Goal: Task Accomplishment & Management: Complete application form

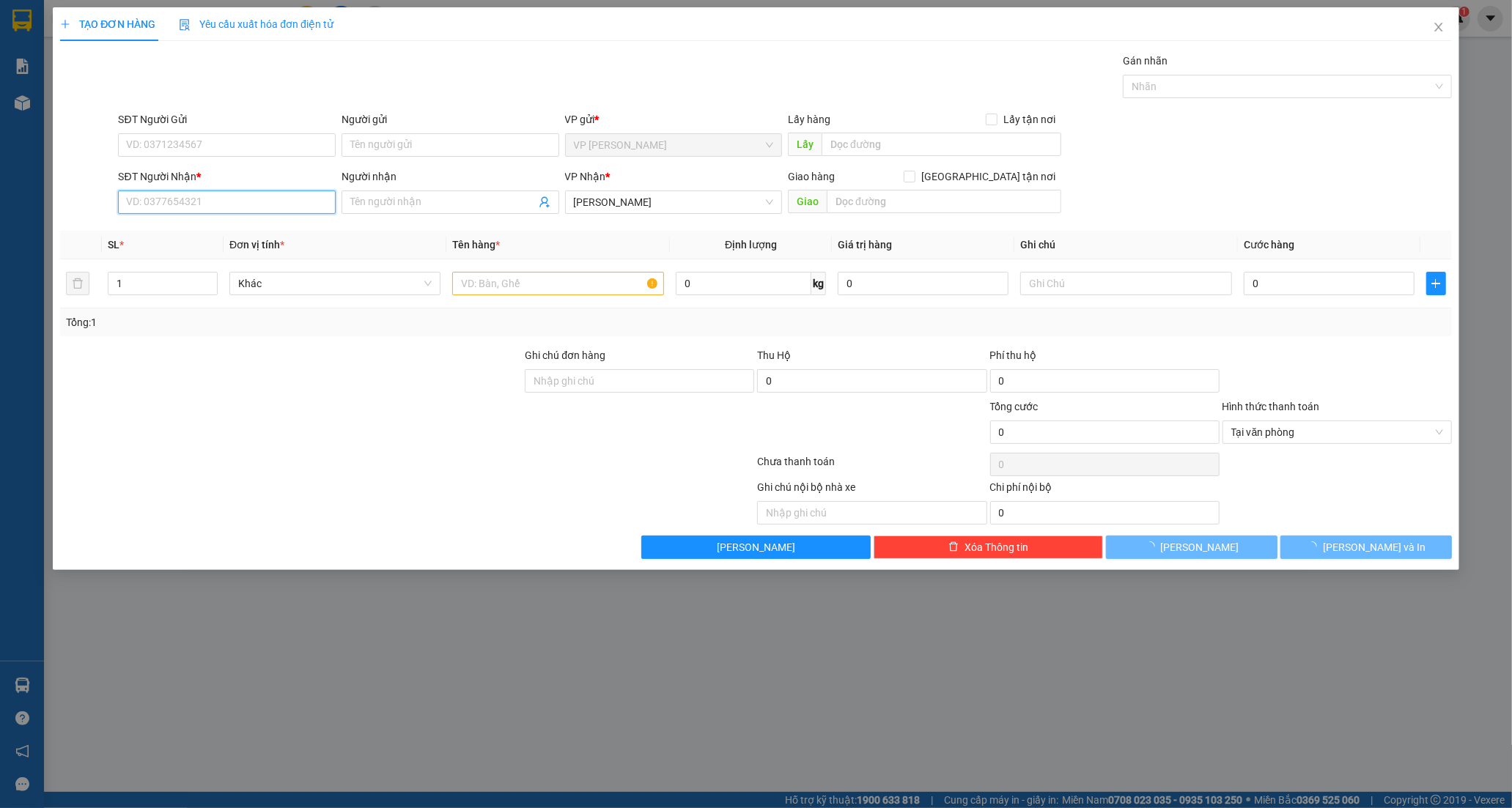
click at [179, 202] on input "SĐT Người Nhận *" at bounding box center [227, 202] width 218 height 24
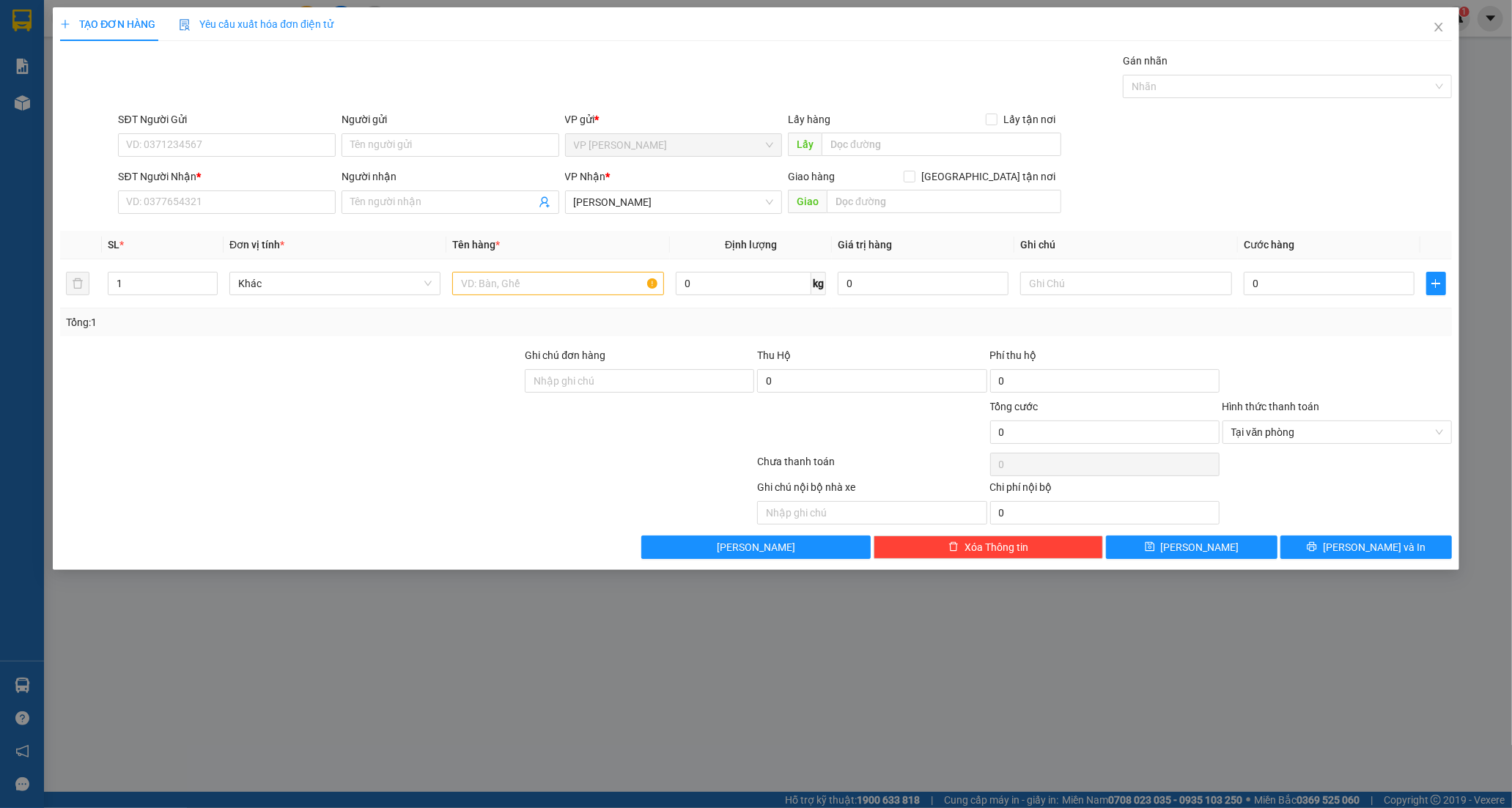
click at [143, 189] on div "SĐT Người Nhận *" at bounding box center [227, 179] width 218 height 22
click at [150, 204] on input "SĐT Người Nhận *" at bounding box center [227, 202] width 218 height 24
click at [200, 195] on input "SĐT Người Nhận *" at bounding box center [227, 202] width 218 height 24
click at [184, 192] on input "SĐT Người Nhận *" at bounding box center [227, 202] width 218 height 24
click at [204, 217] on div "0978230802 0978230802 - ANH" at bounding box center [227, 231] width 218 height 29
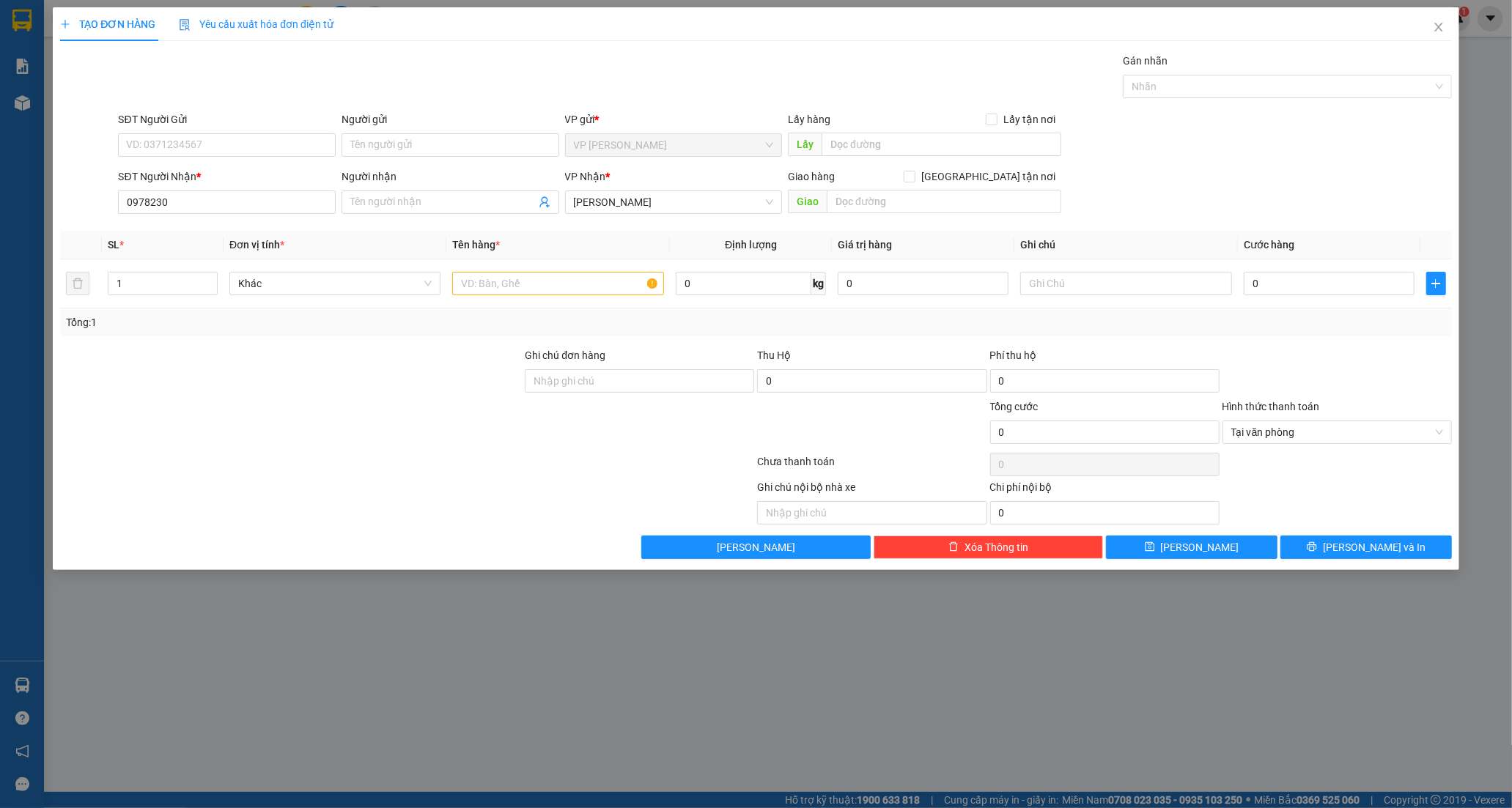
click at [200, 225] on div "Transit Pickup Surcharge Ids Transit Deliver Surcharge Ids Transit Deliver Surc…" at bounding box center [756, 305] width 1391 height 506
click at [178, 202] on input "0978230" at bounding box center [227, 202] width 218 height 24
click at [195, 230] on div "0978230802 - ANH" at bounding box center [227, 231] width 200 height 16
type input "0978230802"
type input "ANH"
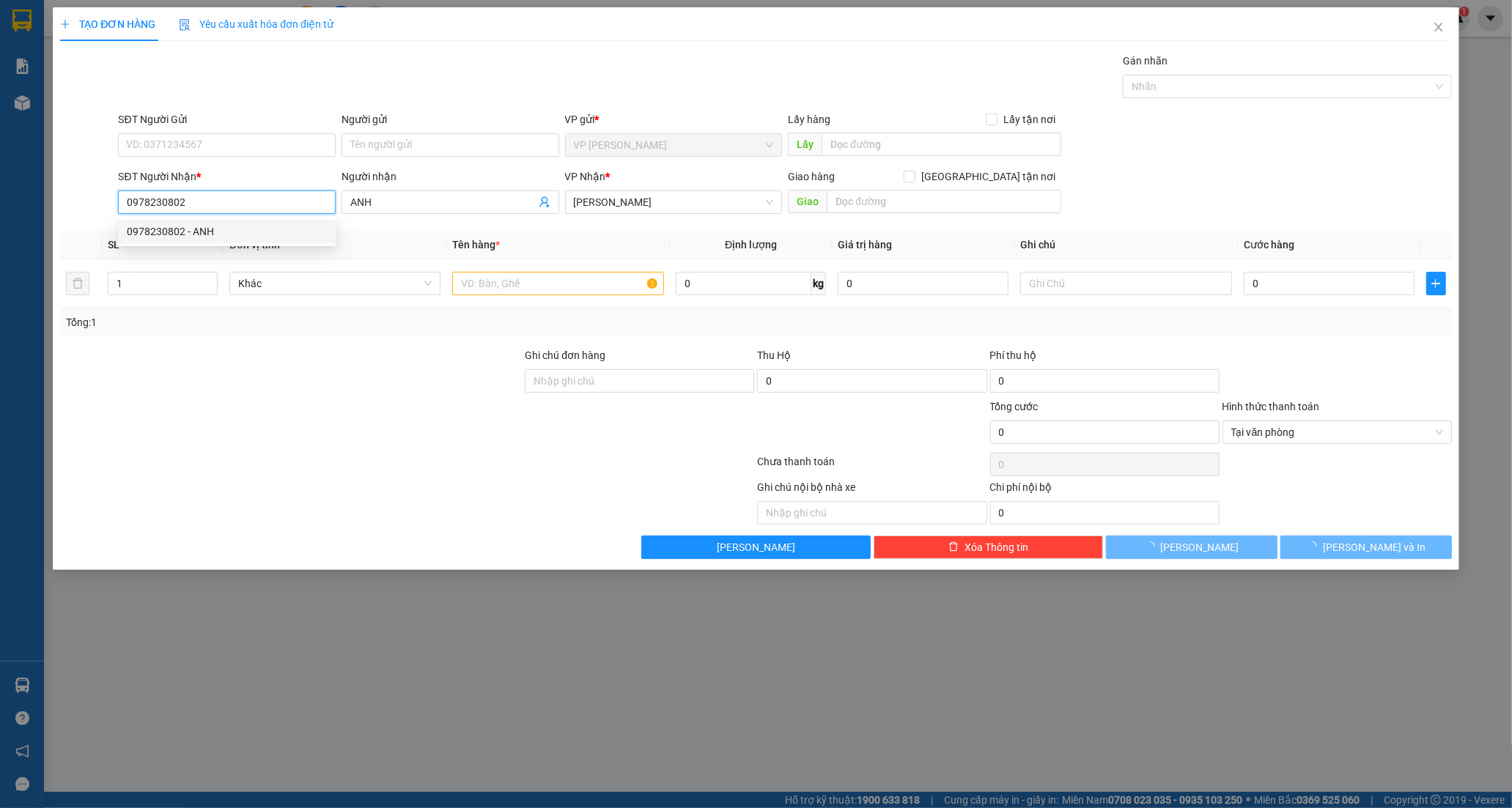
type input "40.000"
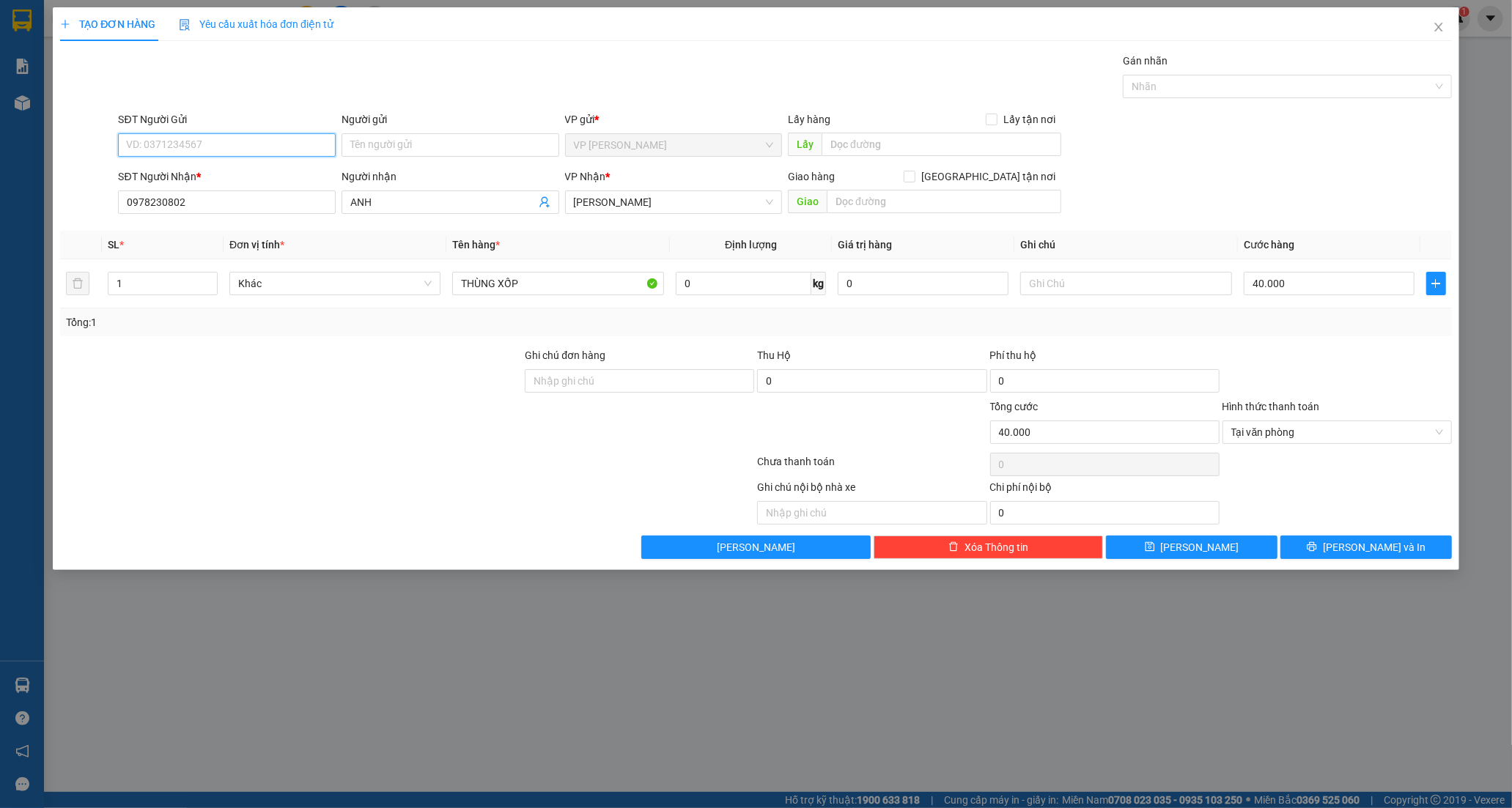
drag, startPoint x: 166, startPoint y: 144, endPoint x: 108, endPoint y: 157, distance: 59.4
click at [166, 144] on input "SĐT Người Gửi" at bounding box center [227, 145] width 218 height 24
click at [170, 167] on div "0982427140 - YẾN" at bounding box center [227, 174] width 200 height 16
type input "0982427140"
type input "YẾN"
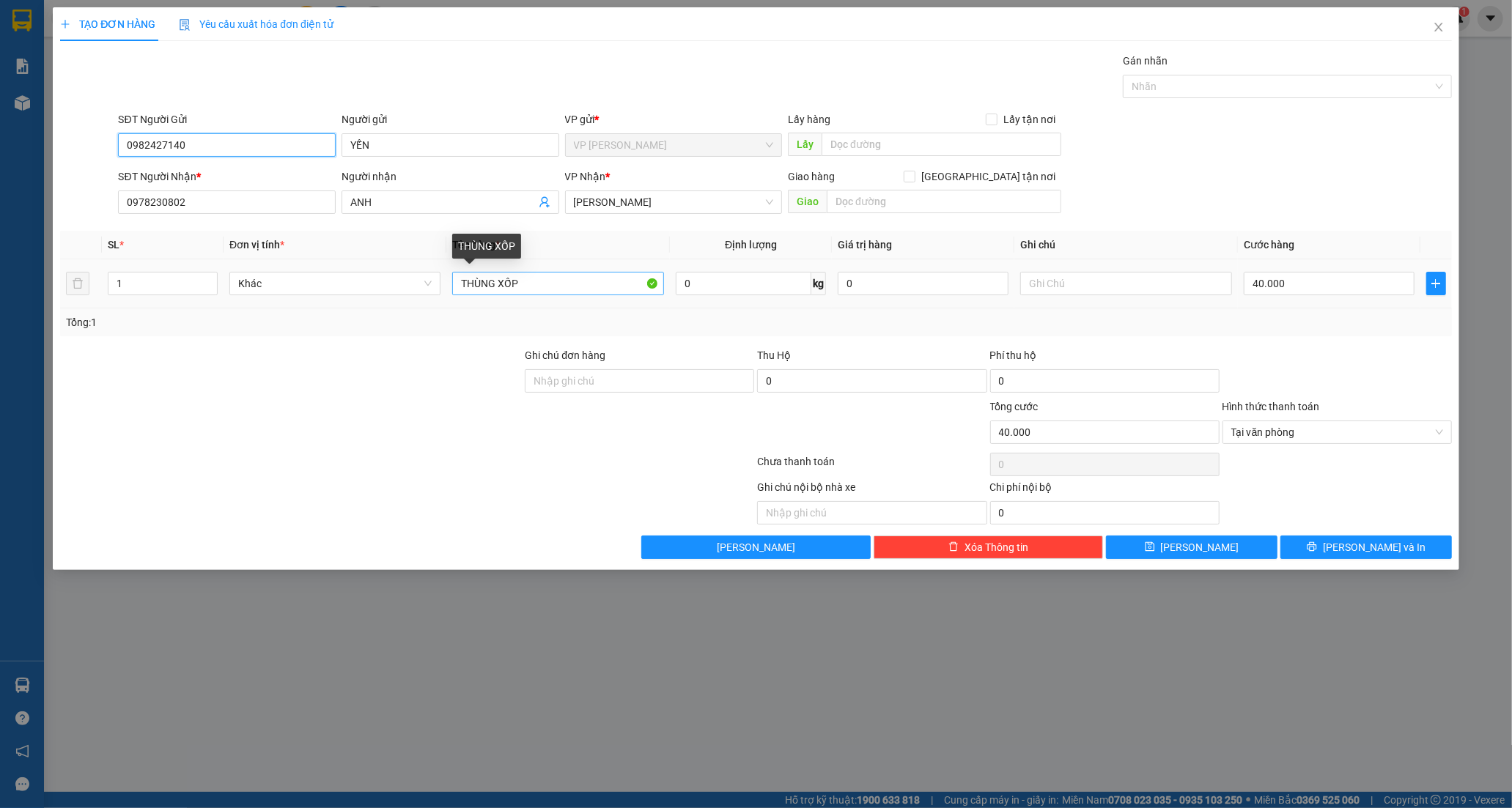
type input "0982427140"
drag, startPoint x: 582, startPoint y: 288, endPoint x: 340, endPoint y: 317, distance: 243.7
click at [340, 317] on div "SL * Đơn vị tính * Tên hàng * Định lượng Giá trị hàng Ghi chú Cước hàng 1 Khác …" at bounding box center [756, 283] width 1391 height 105
type input "T"
type input "THÙNG XANH LÁ ( BÁNH TRÁNG )"
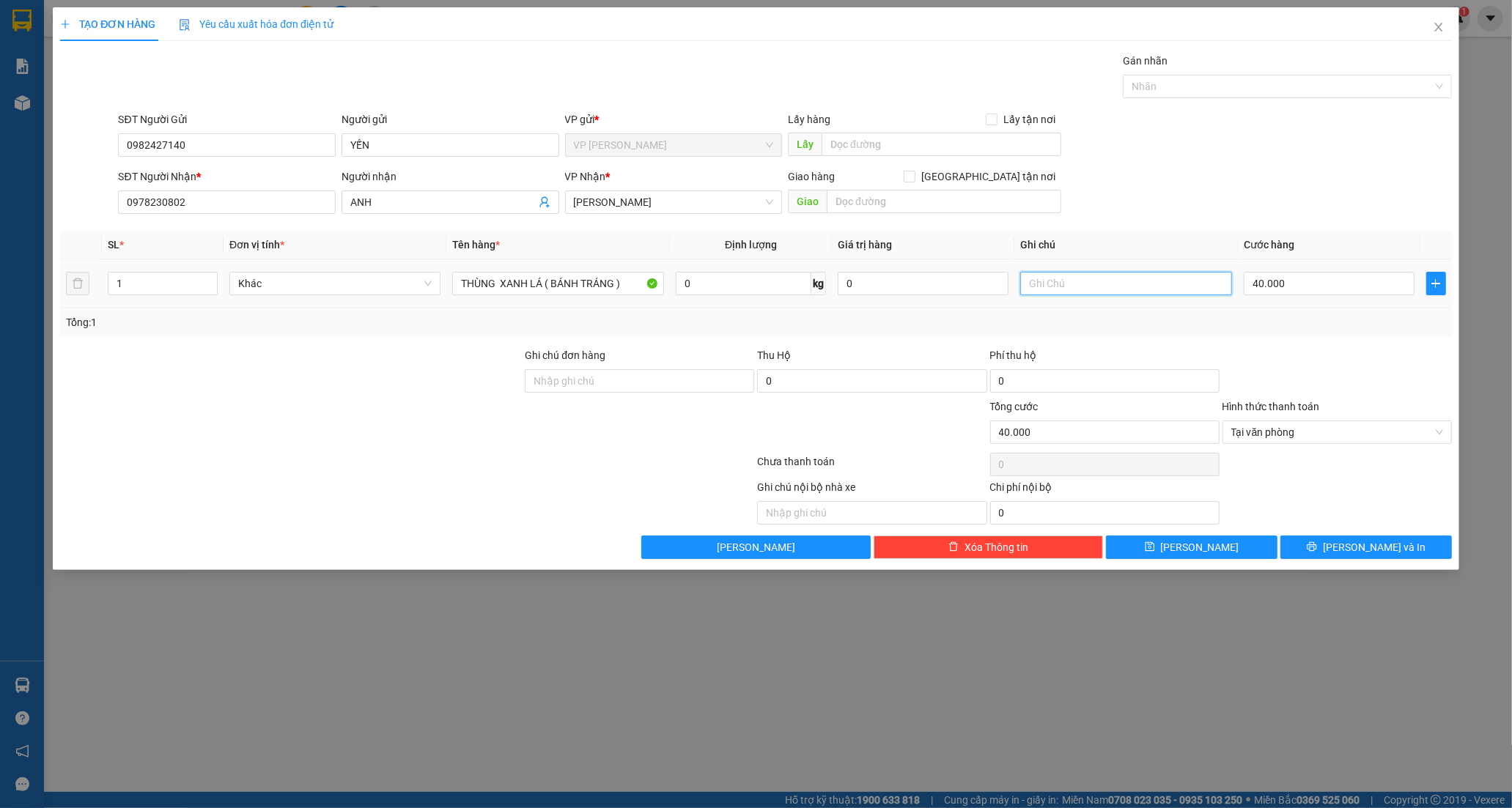
click at [1082, 278] on input "text" at bounding box center [1126, 283] width 211 height 24
type input "U"
type input "ƯỚT K ĐỀN"
click at [1301, 272] on input "40.000" at bounding box center [1329, 283] width 171 height 24
type input "0"
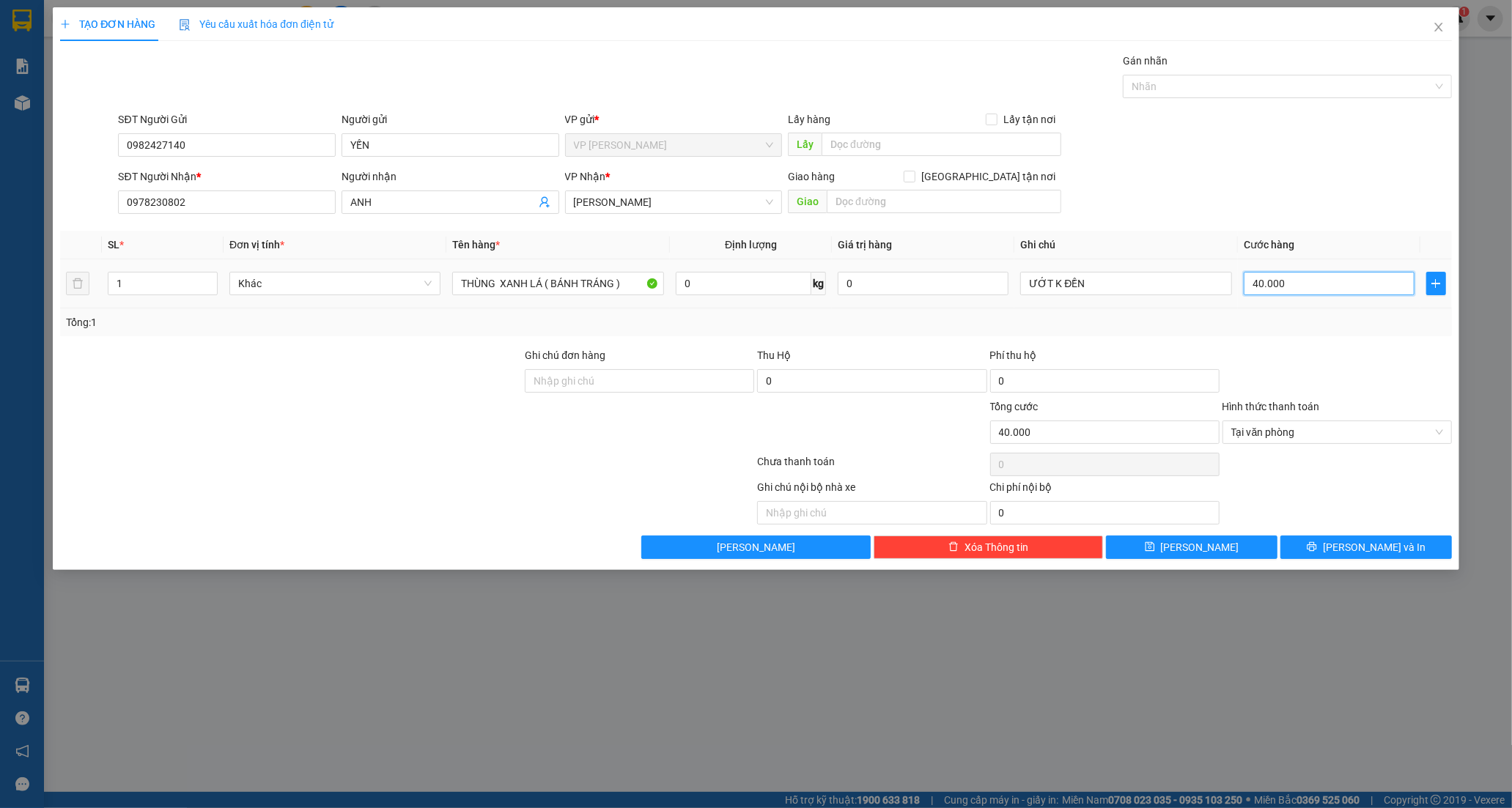
type input "0"
click at [1306, 282] on input "0" at bounding box center [1329, 283] width 171 height 24
click at [1259, 283] on input "0" at bounding box center [1329, 283] width 171 height 24
click at [1250, 285] on input "0" at bounding box center [1329, 283] width 171 height 24
click at [1246, 284] on input "0" at bounding box center [1329, 283] width 171 height 24
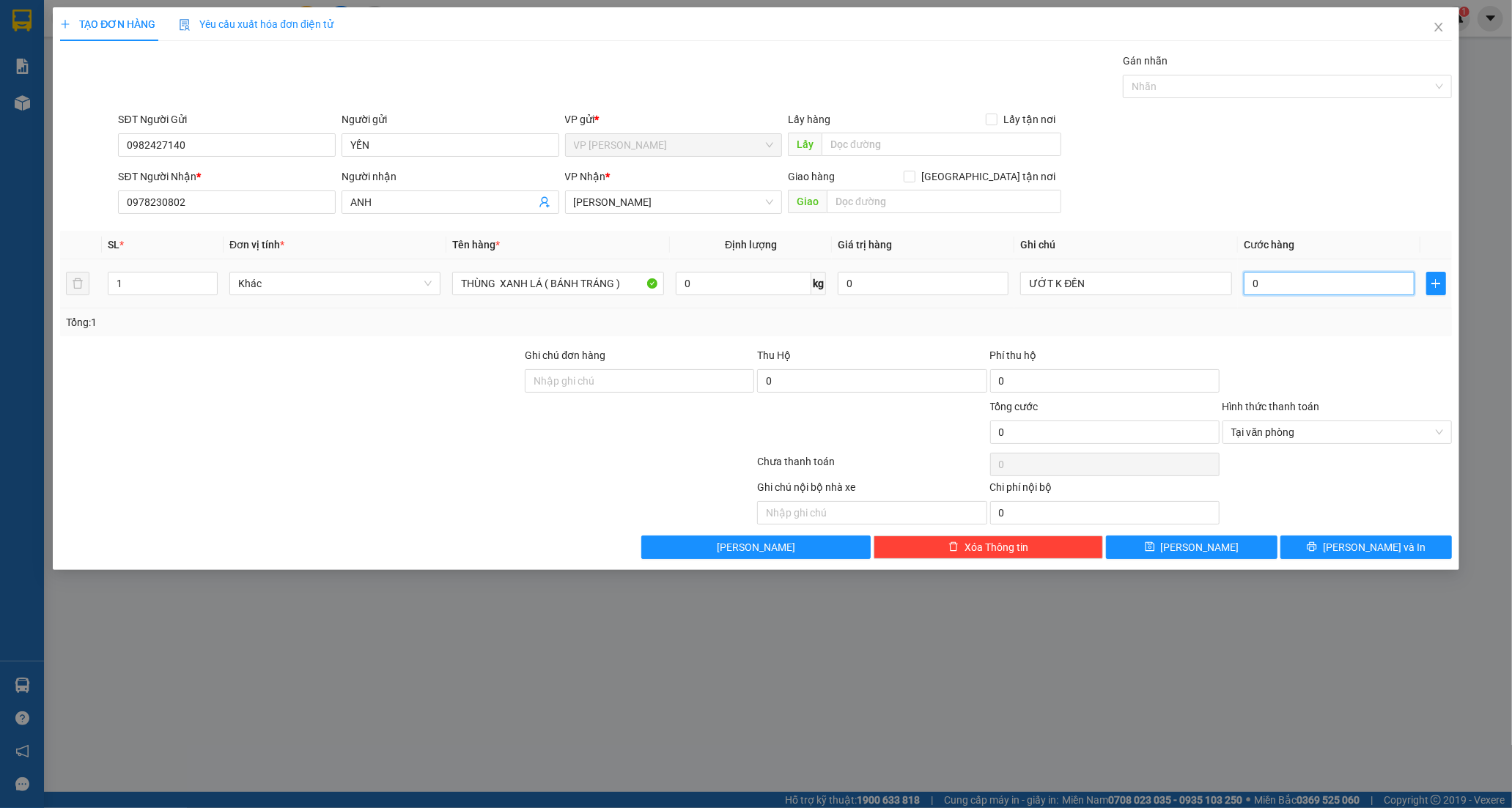
click at [1277, 280] on input "0" at bounding box center [1329, 283] width 171 height 24
click at [1252, 284] on input "0" at bounding box center [1329, 283] width 171 height 24
type input "60"
type input "60.000"
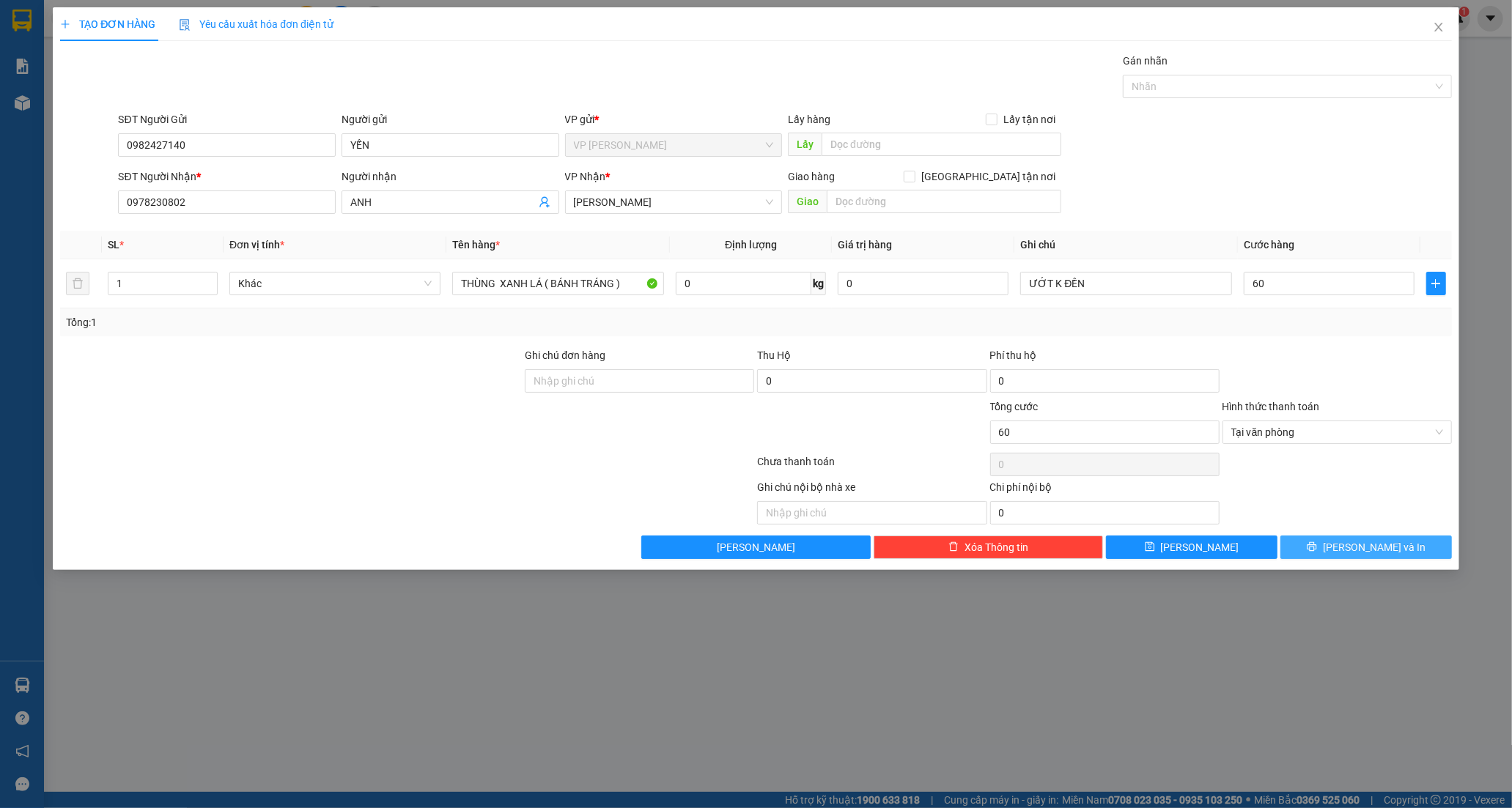
type input "60.000"
click at [1346, 539] on button "[PERSON_NAME] và In" at bounding box center [1365, 547] width 172 height 24
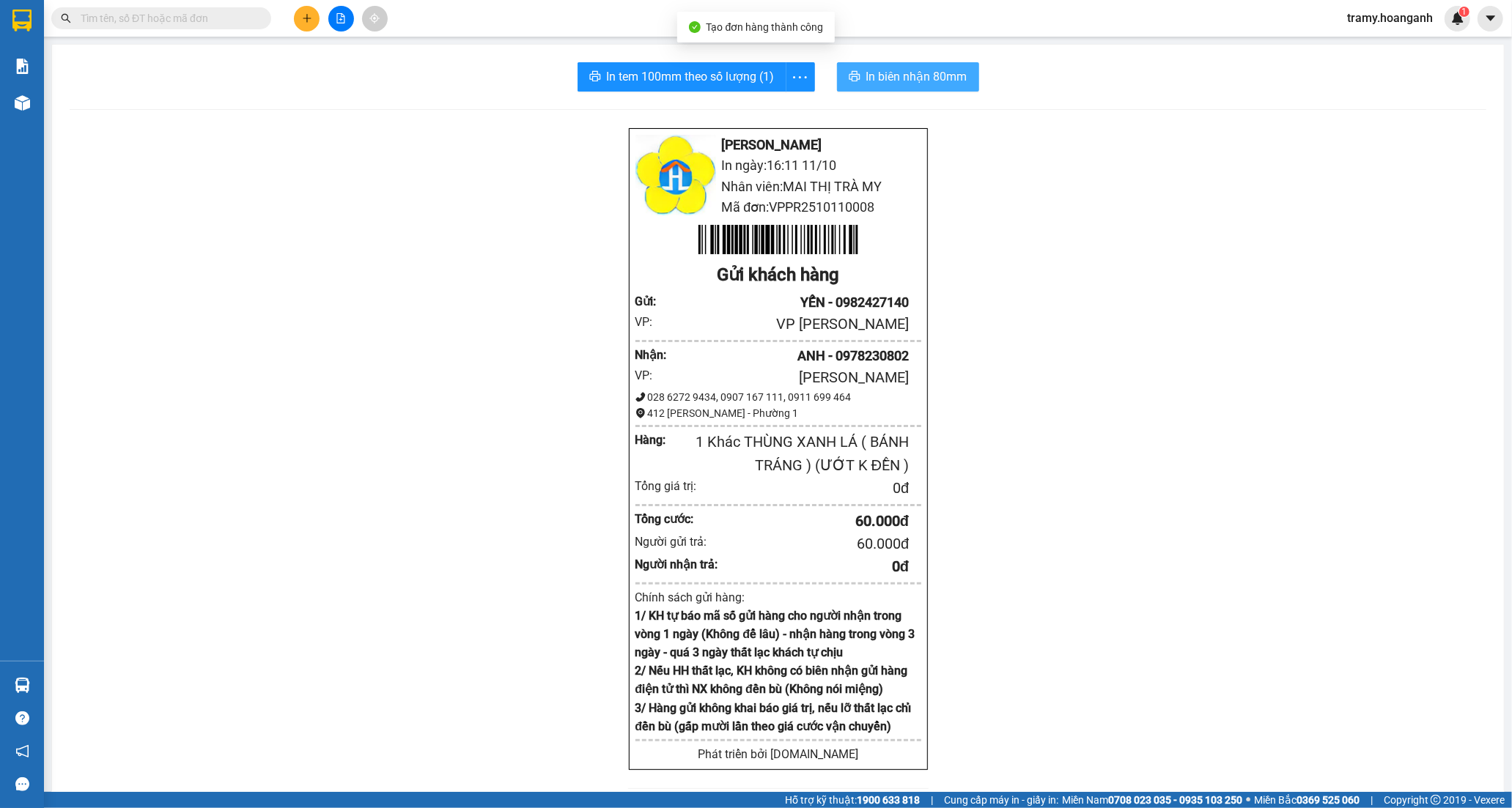
click at [884, 69] on span "In biên nhận 80mm" at bounding box center [917, 76] width 102 height 18
click at [802, 76] on icon "more" at bounding box center [800, 76] width 14 height 2
click at [749, 110] on div at bounding box center [778, 109] width 1417 height 1
click at [791, 78] on icon "more" at bounding box center [800, 77] width 18 height 18
click at [786, 104] on div "In tem 100mm" at bounding box center [766, 109] width 66 height 16
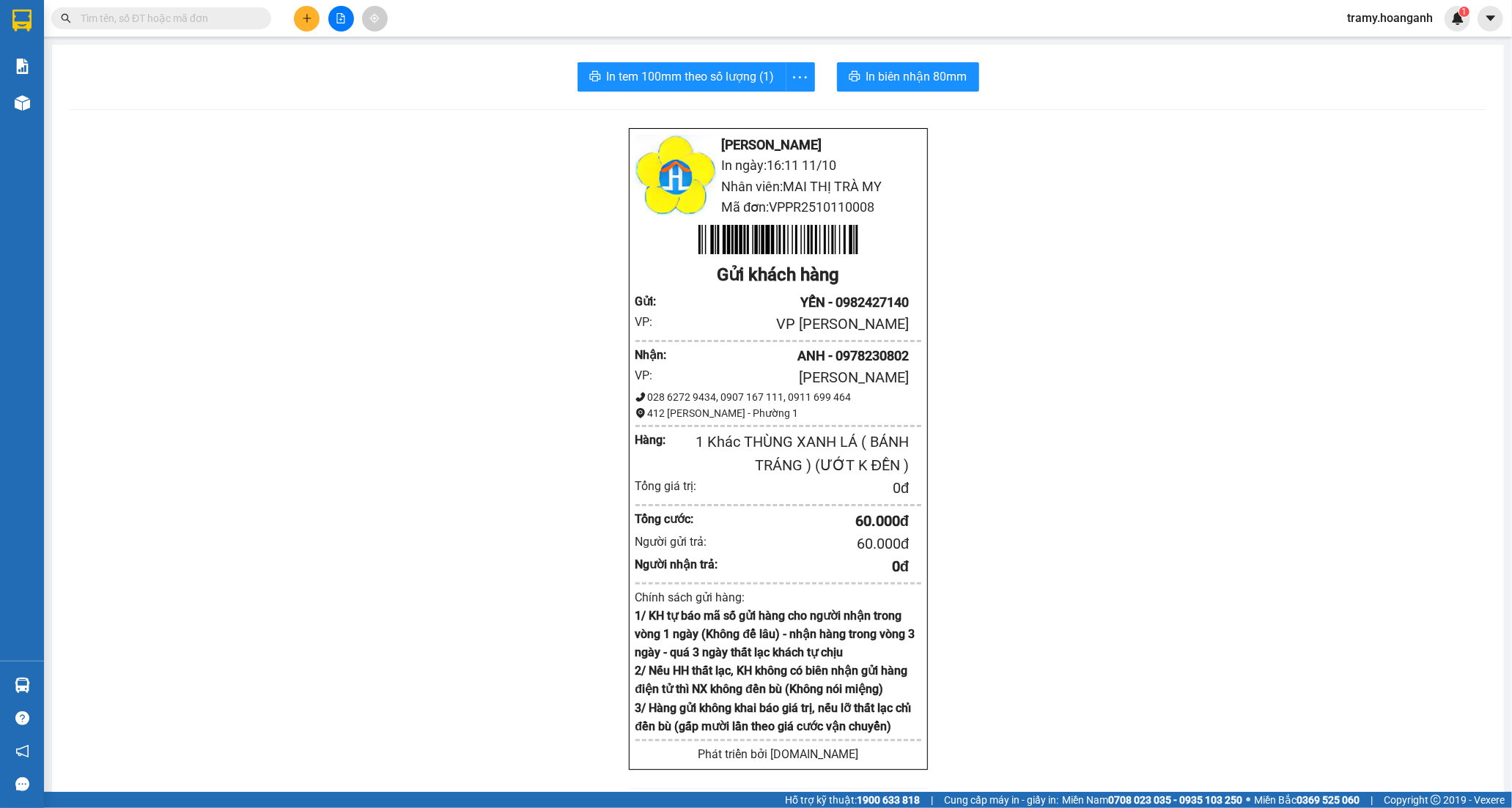
click at [310, 8] on button at bounding box center [307, 19] width 26 height 26
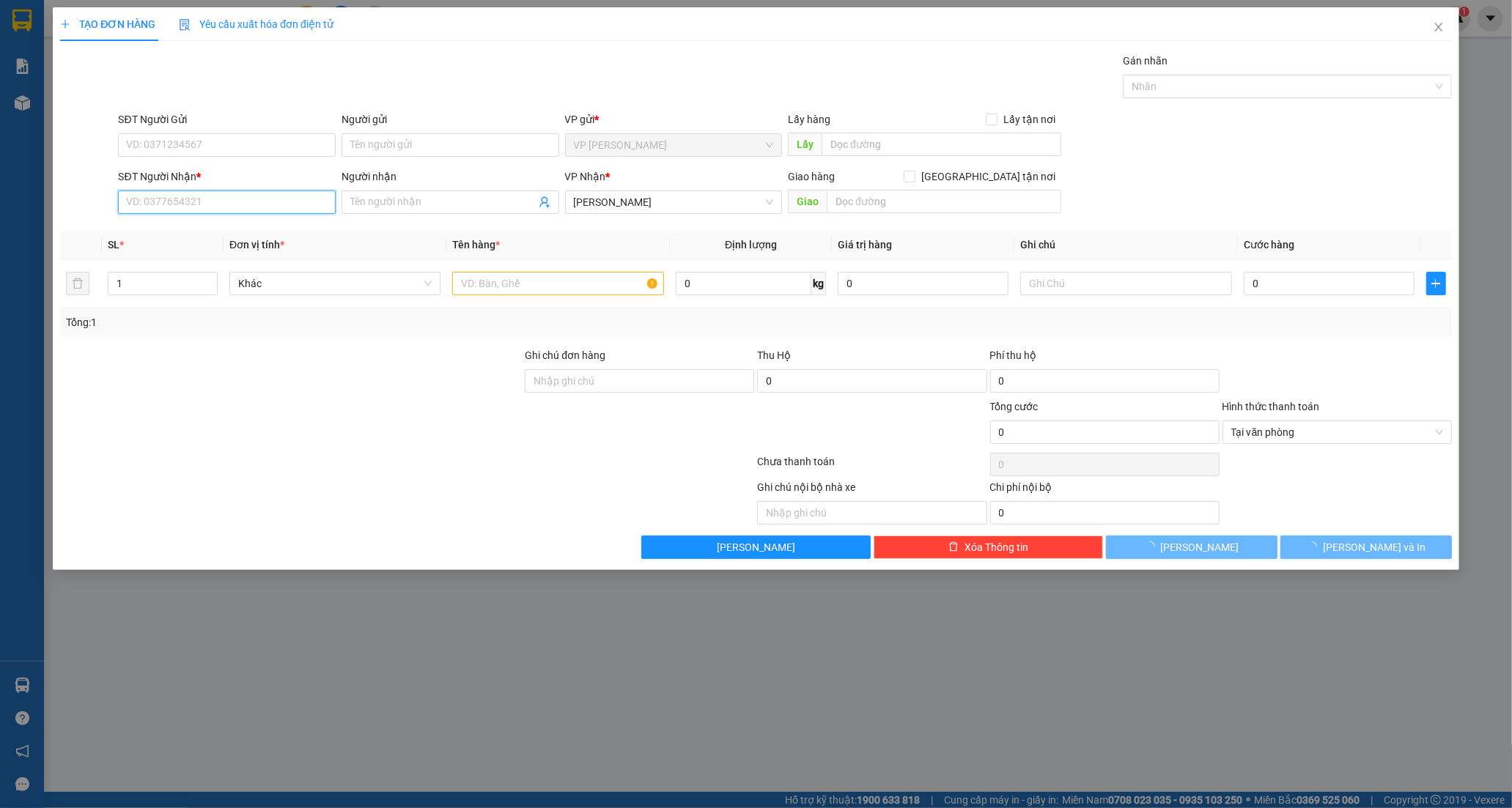
click at [195, 201] on input "SĐT Người Nhận *" at bounding box center [227, 202] width 218 height 24
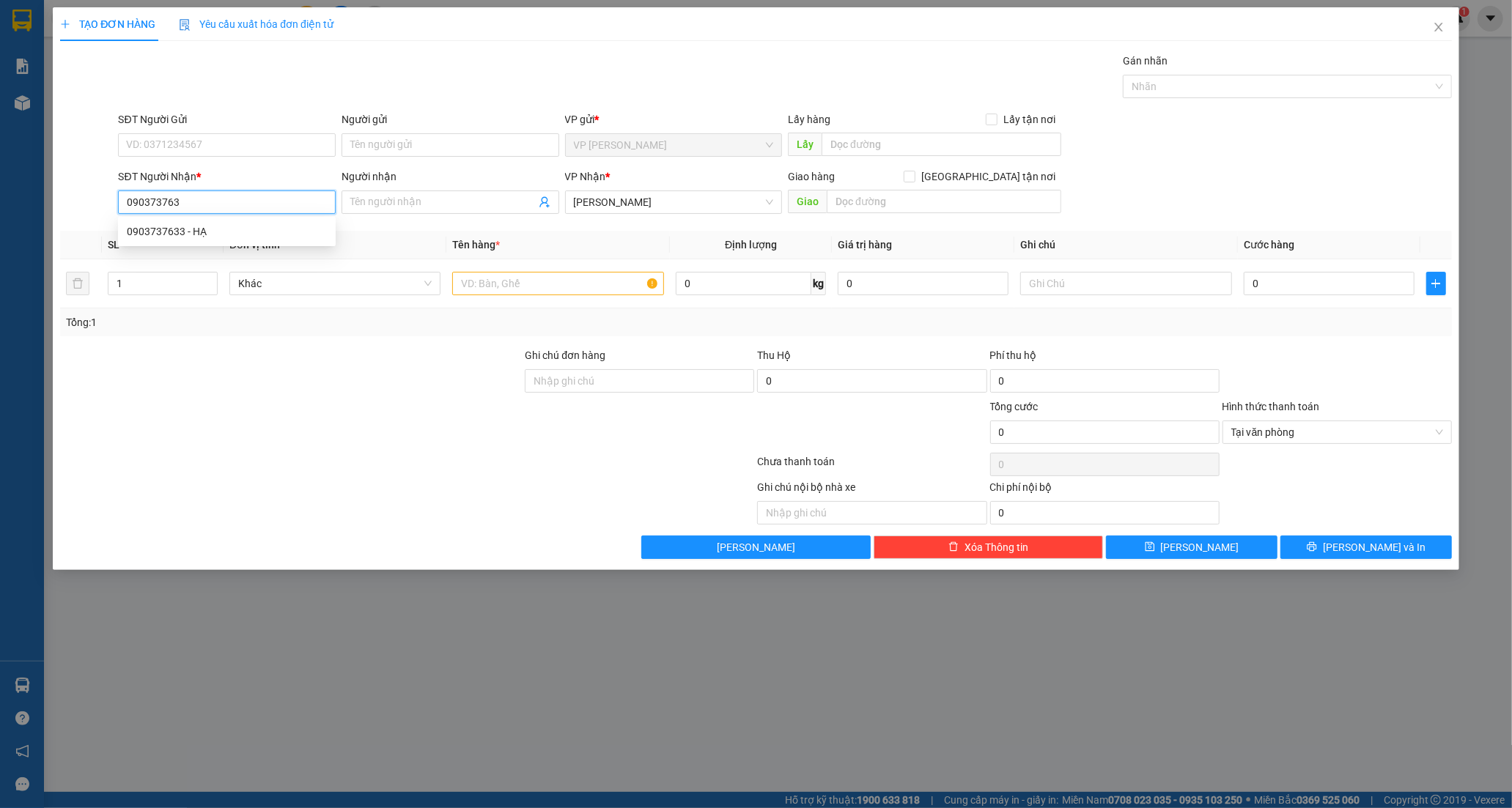
type input "0903737633"
click at [201, 231] on div "0903737633 - HẠ" at bounding box center [227, 231] width 200 height 16
type input "HẠ"
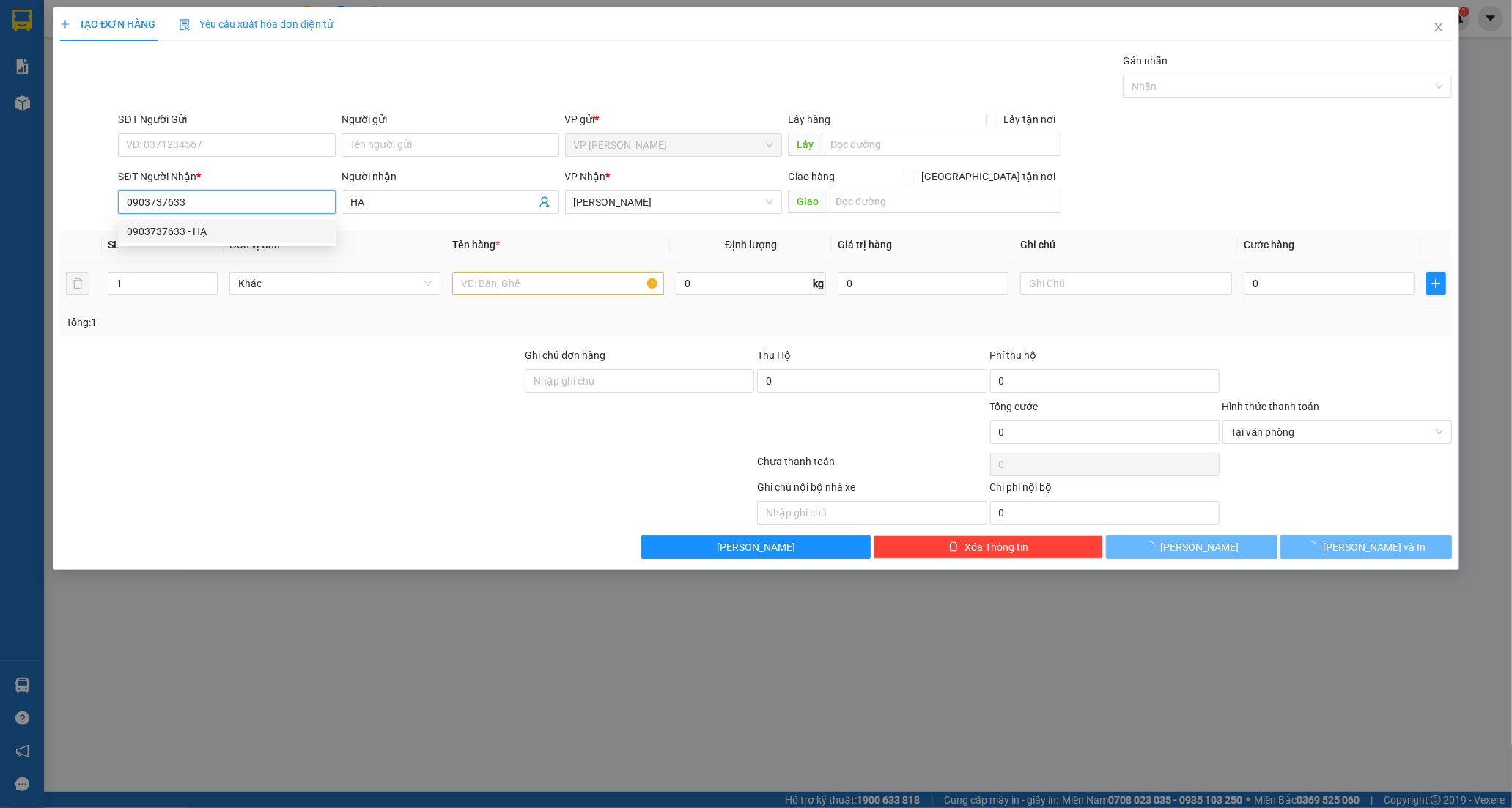
type input "50.000"
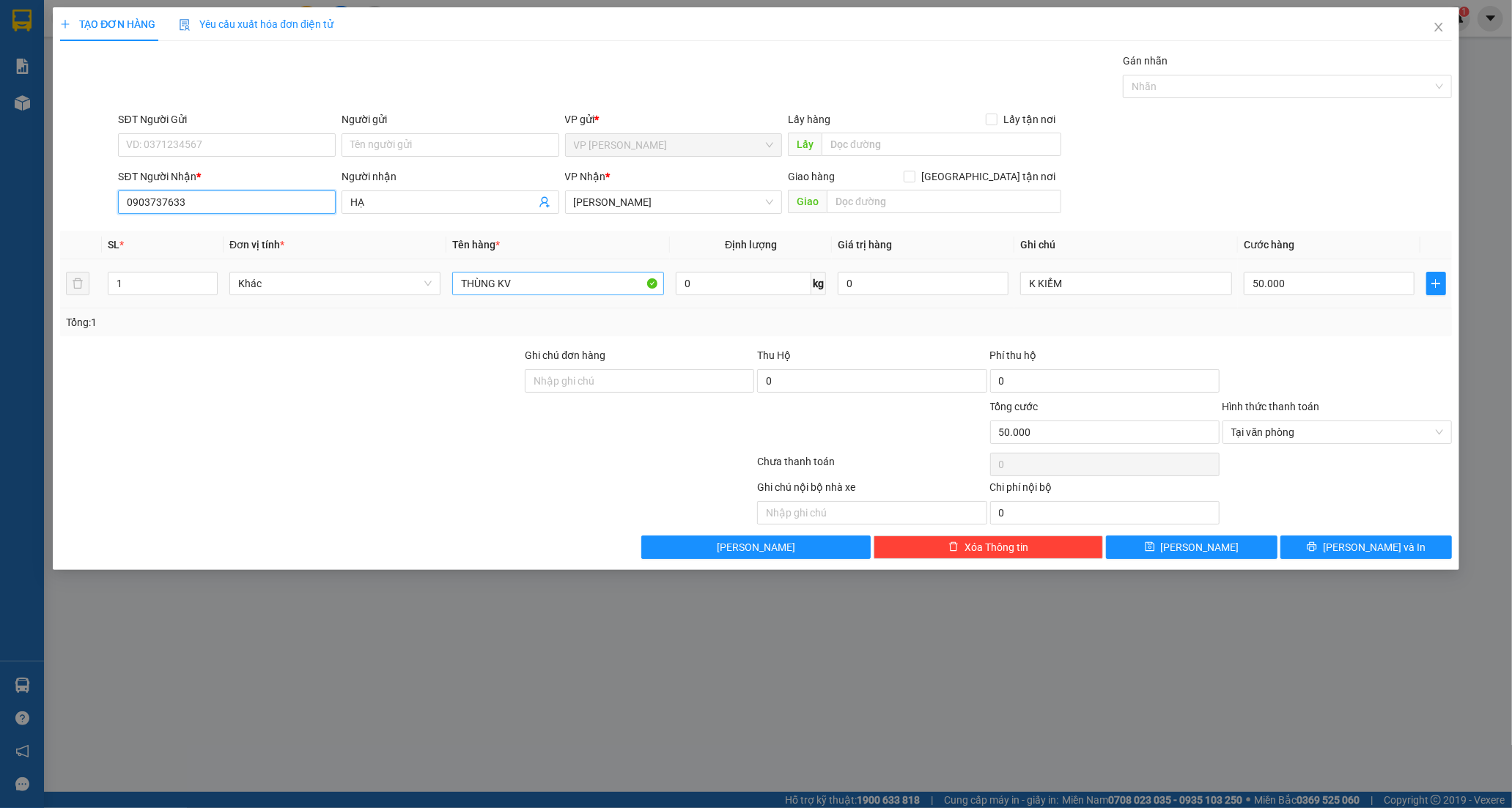
type input "0903737633"
drag, startPoint x: 534, startPoint y: 291, endPoint x: 347, endPoint y: 276, distance: 187.6
click at [353, 278] on tr "1 Khác THÙNG KV 0 kg 0 K KIỂM 50.000" at bounding box center [756, 284] width 1391 height 49
type input "HỒ SƠ NHỰA"
drag, startPoint x: 1095, startPoint y: 288, endPoint x: 853, endPoint y: 334, distance: 246.3
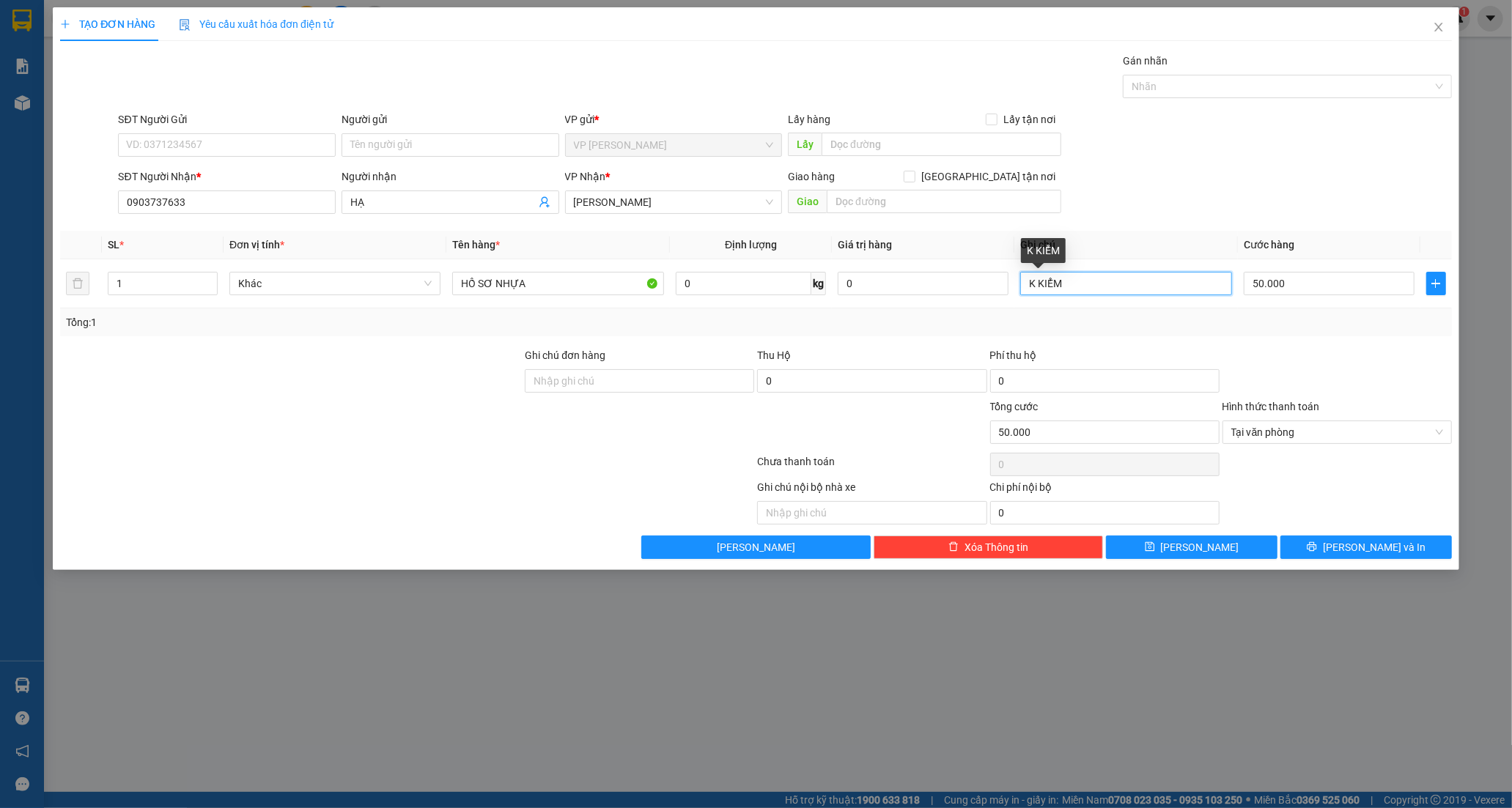
click at [853, 334] on div "SL * Đơn vị tính * Tên hàng * Định lượng Giá trị hàng Ghi chú Cước hàng 1 Khác …" at bounding box center [756, 283] width 1391 height 105
click at [1297, 280] on input "50.000" at bounding box center [1329, 283] width 171 height 24
type input "0"
click at [1246, 284] on input "0" at bounding box center [1329, 283] width 171 height 24
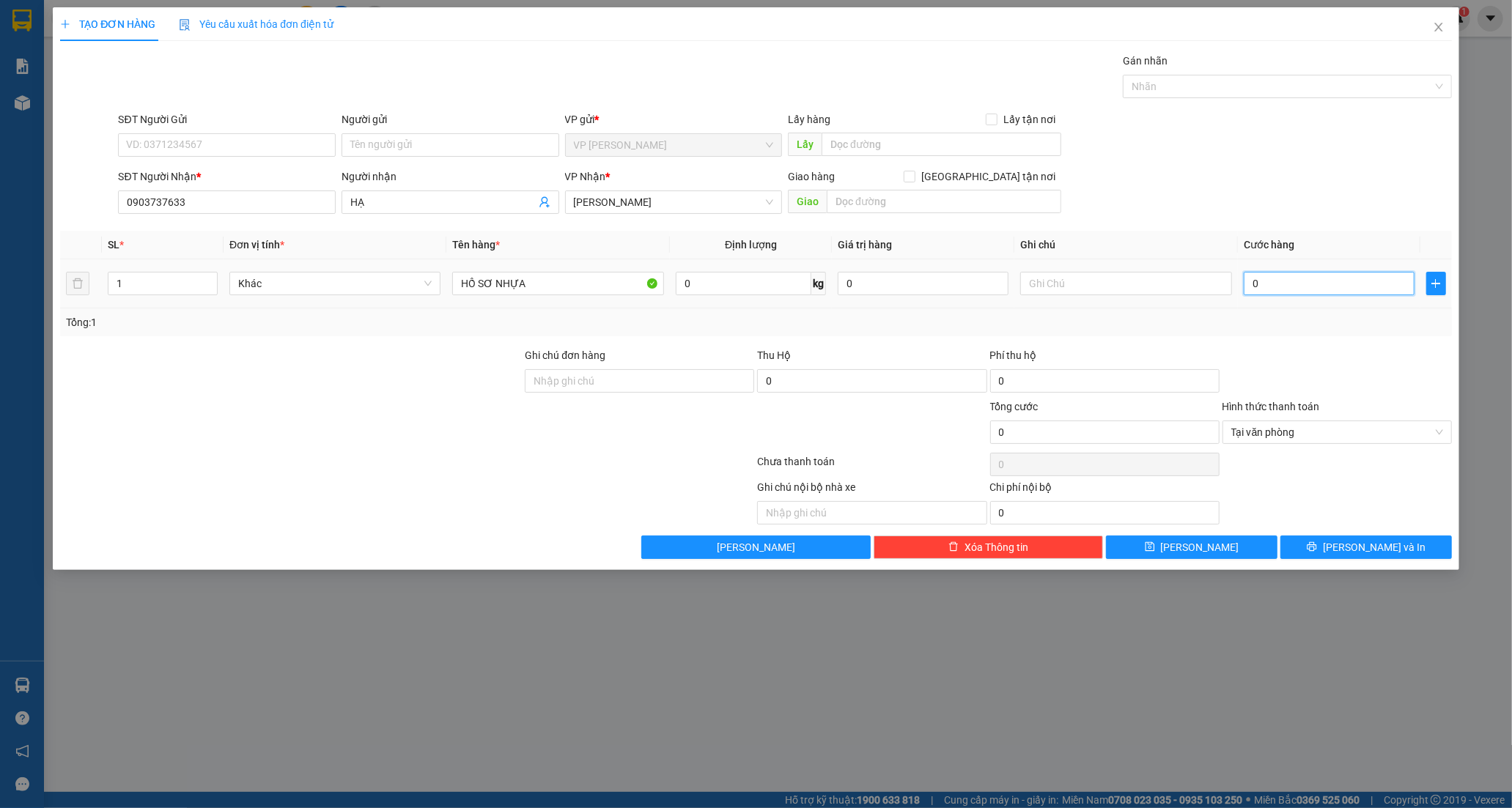
type input "20"
type input "20.000"
click at [1350, 547] on button "[PERSON_NAME] và In" at bounding box center [1365, 547] width 172 height 24
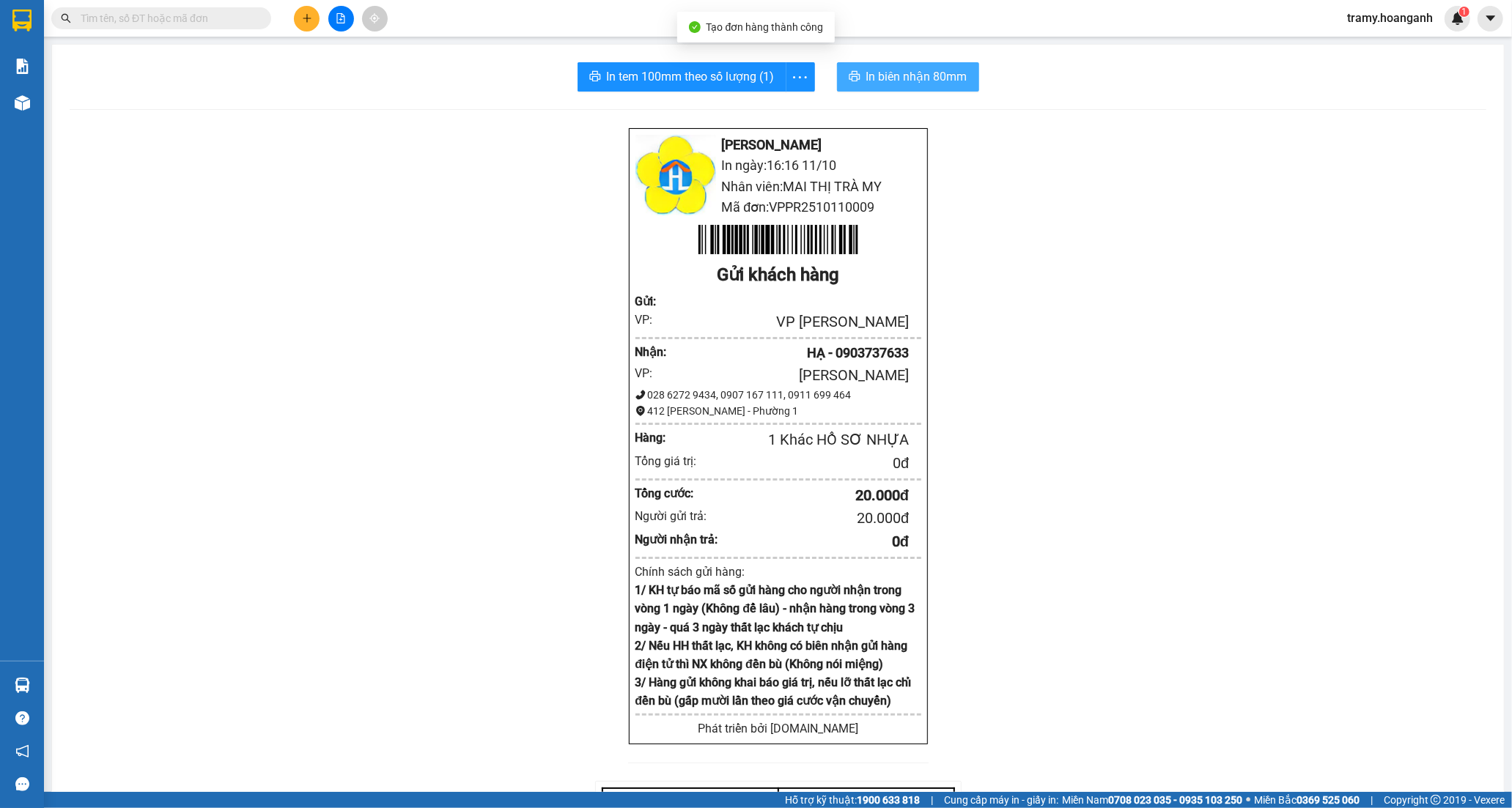
click at [927, 70] on span "In biên nhận 80mm" at bounding box center [917, 76] width 102 height 18
click at [797, 85] on button "button" at bounding box center [800, 77] width 29 height 29
click at [782, 110] on div "In tem 100mm" at bounding box center [766, 109] width 66 height 16
click at [311, 17] on icon "plus" at bounding box center [307, 18] width 10 height 10
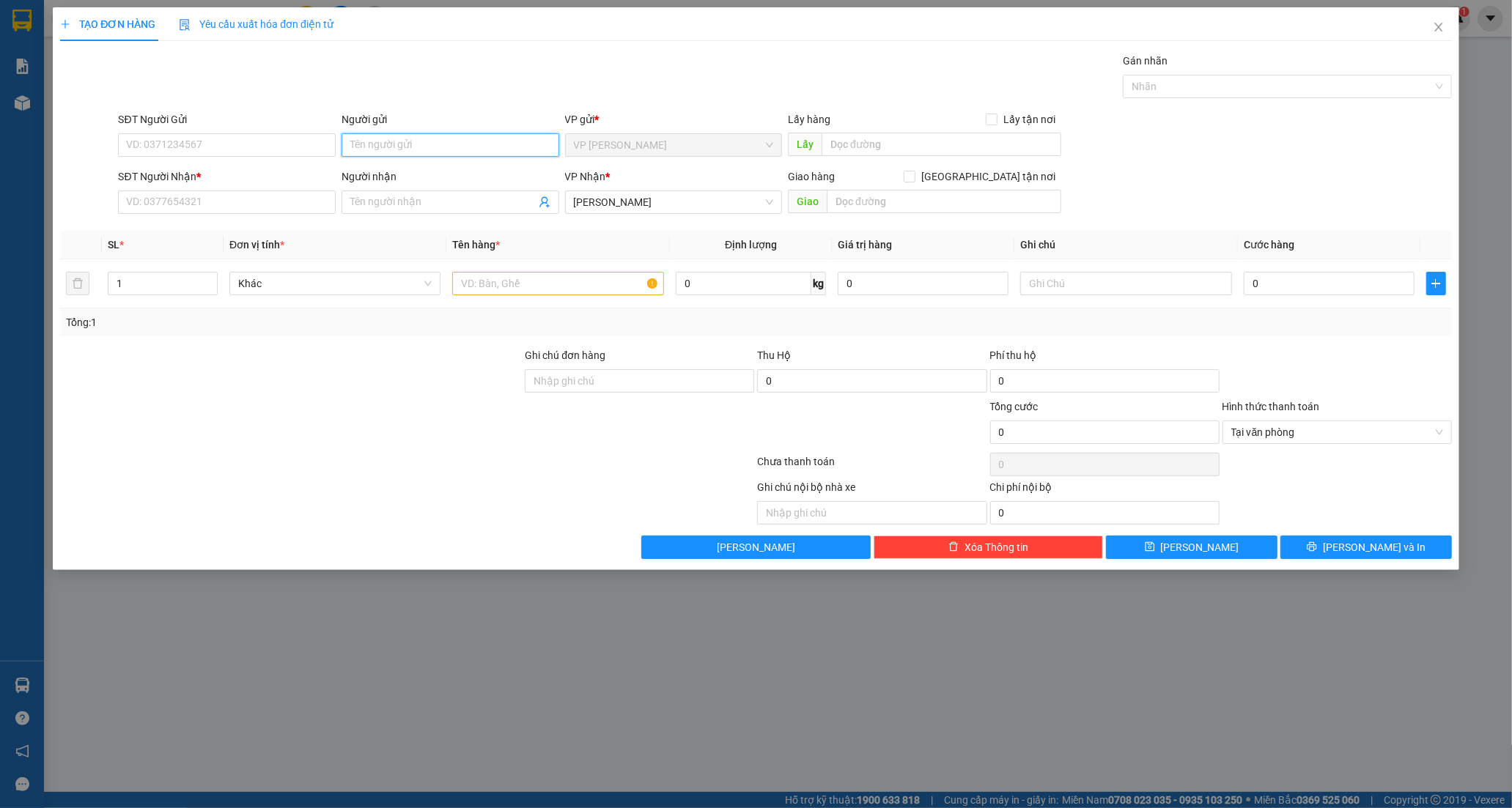
click at [395, 143] on input "Người gửi" at bounding box center [450, 145] width 218 height 24
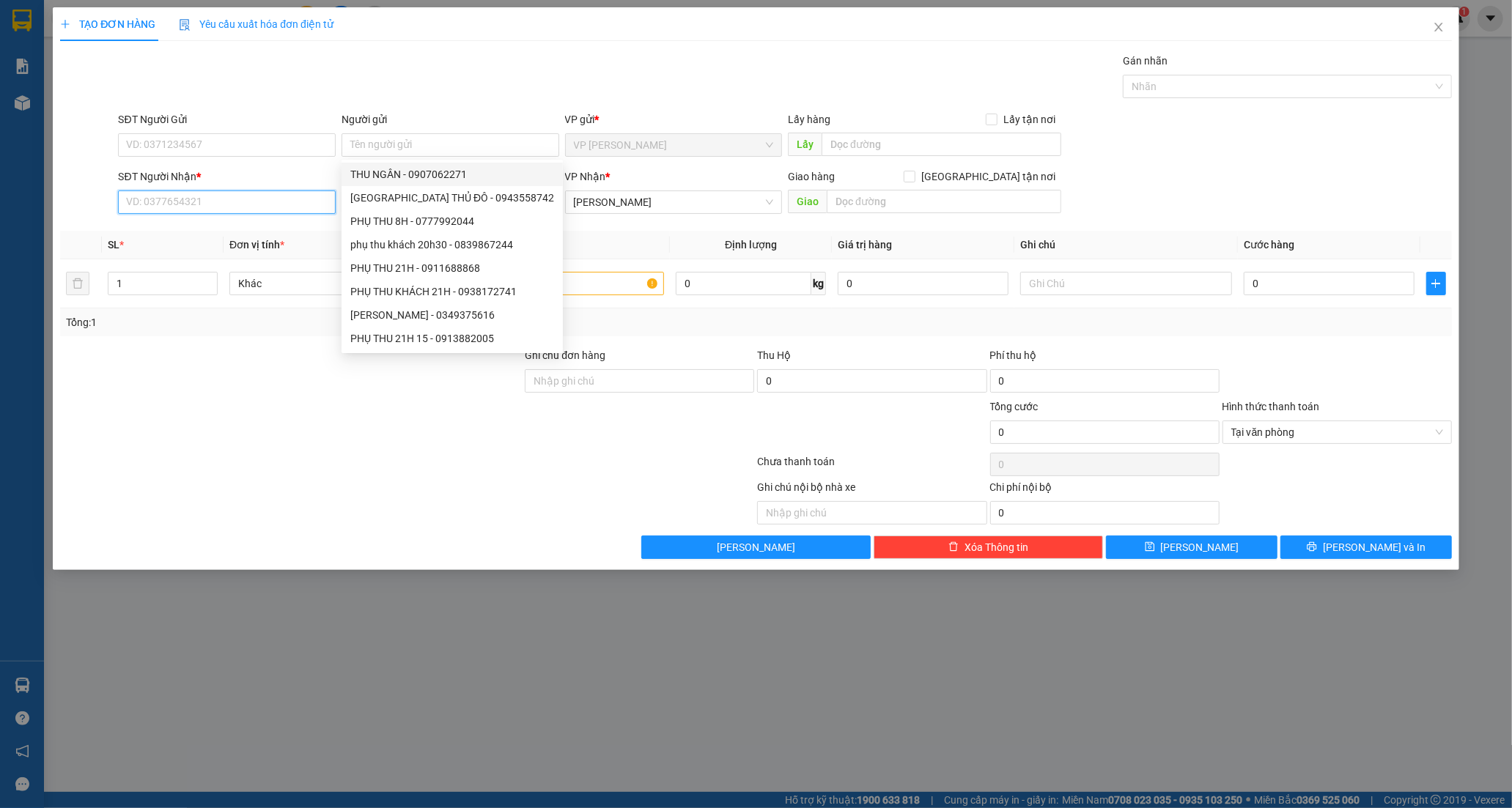
click at [247, 195] on input "SĐT Người Nhận *" at bounding box center [227, 202] width 218 height 24
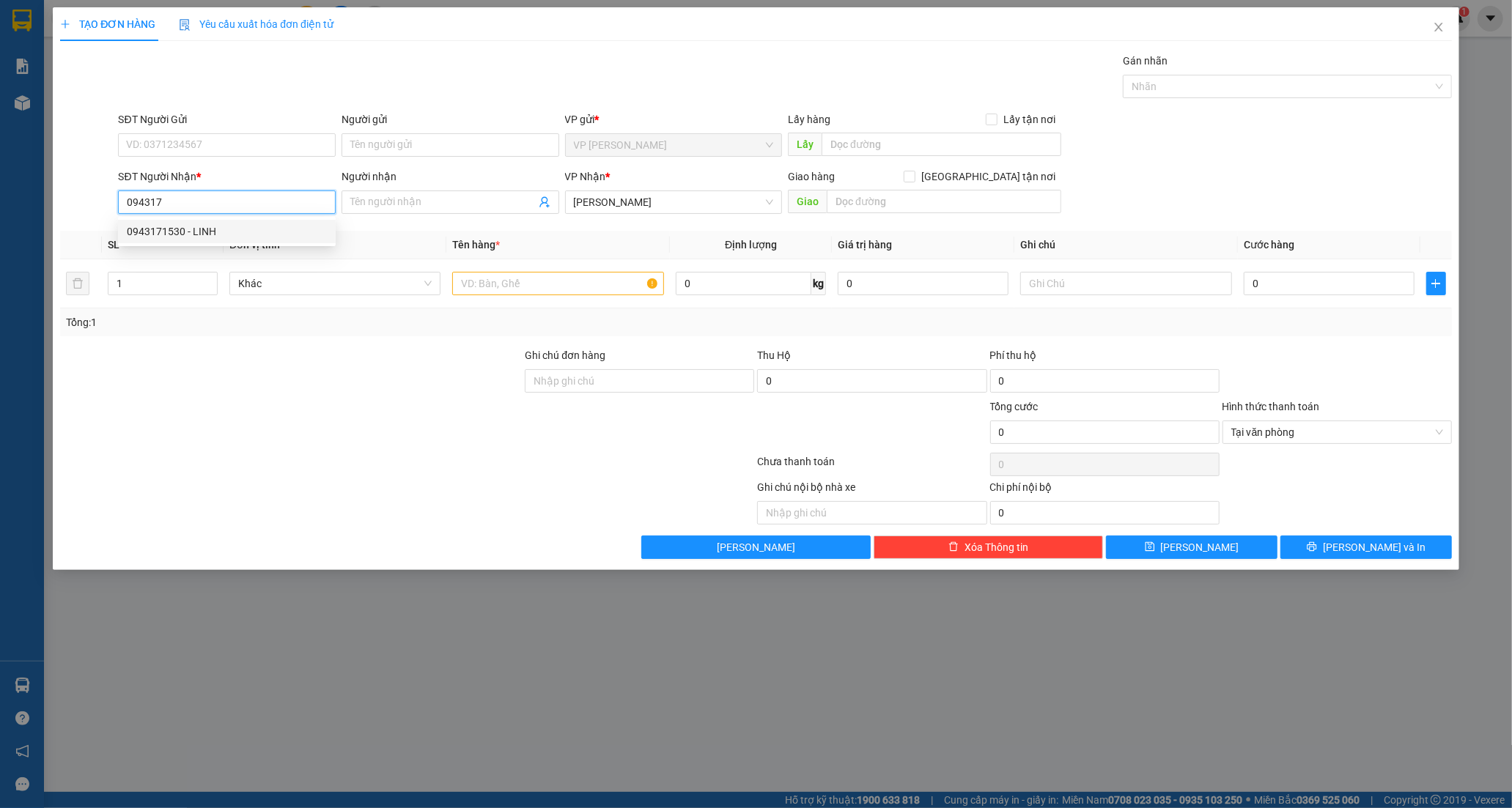
click at [193, 237] on div "0943171530 - LINH" at bounding box center [227, 231] width 200 height 16
type input "0943171530"
type input "LINH"
type input "30.000"
type input "0943171530"
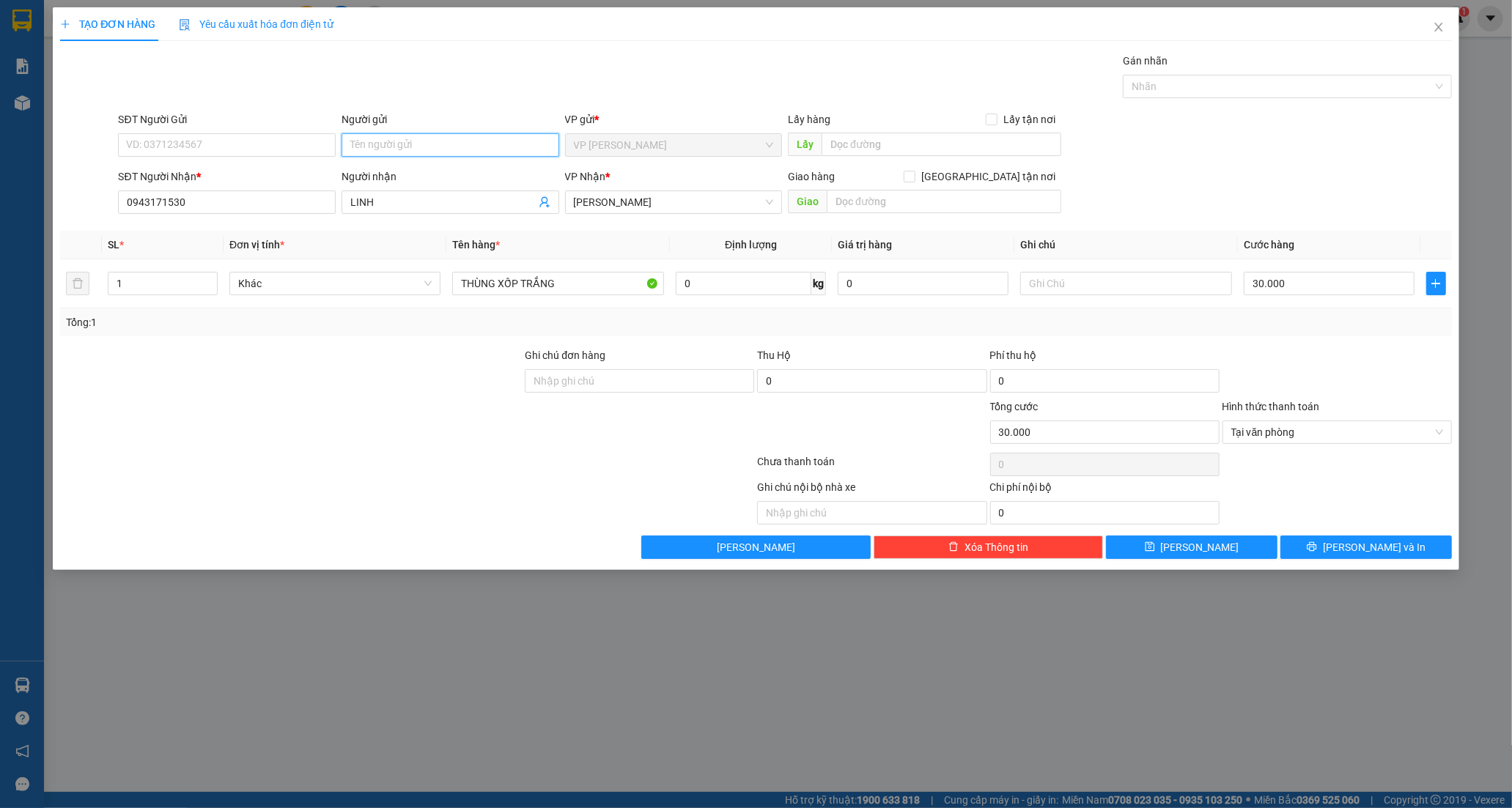
click at [386, 142] on input "Người gửi" at bounding box center [450, 145] width 218 height 24
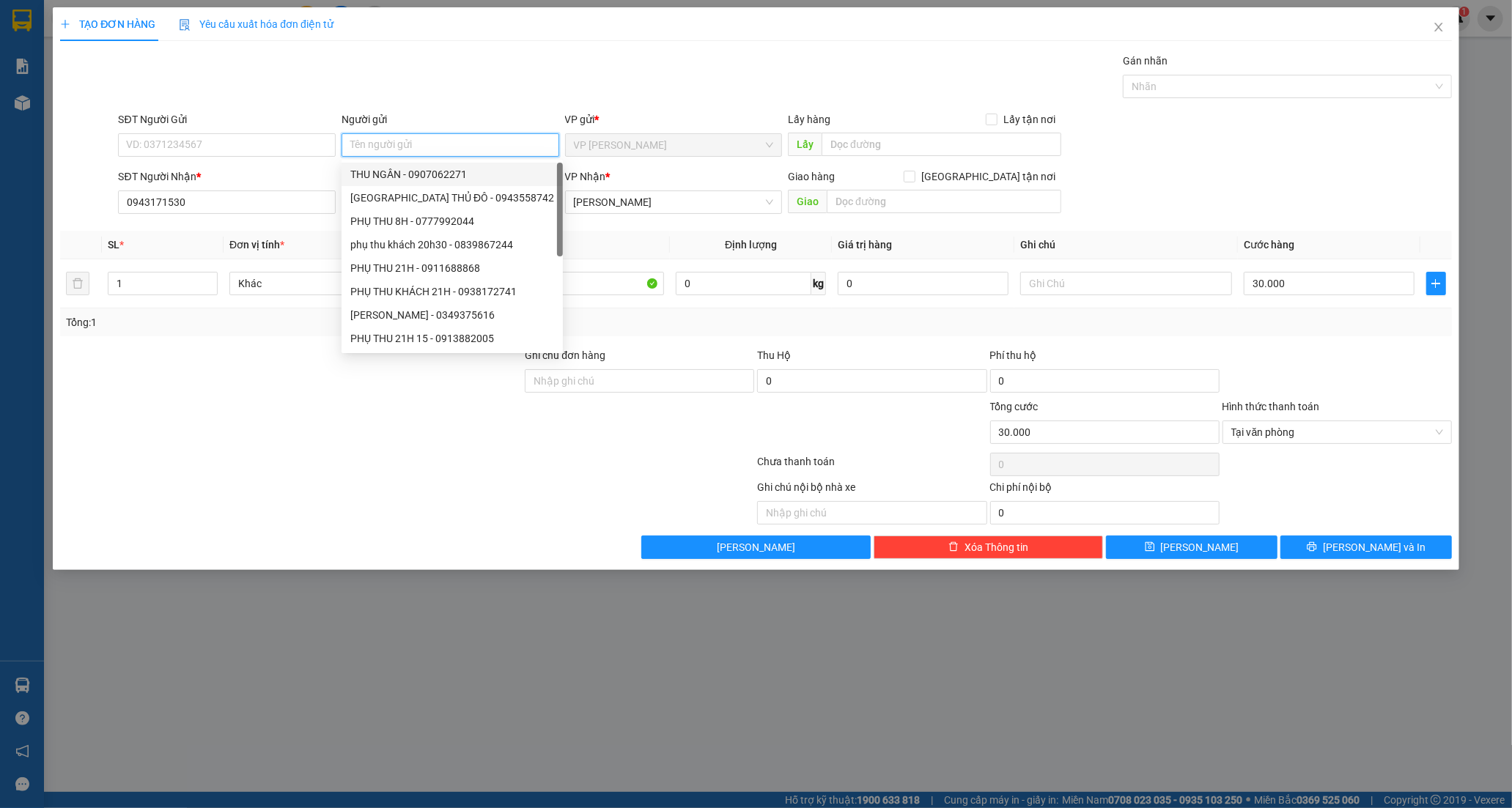
click at [384, 143] on input "Người gửi" at bounding box center [450, 145] width 218 height 24
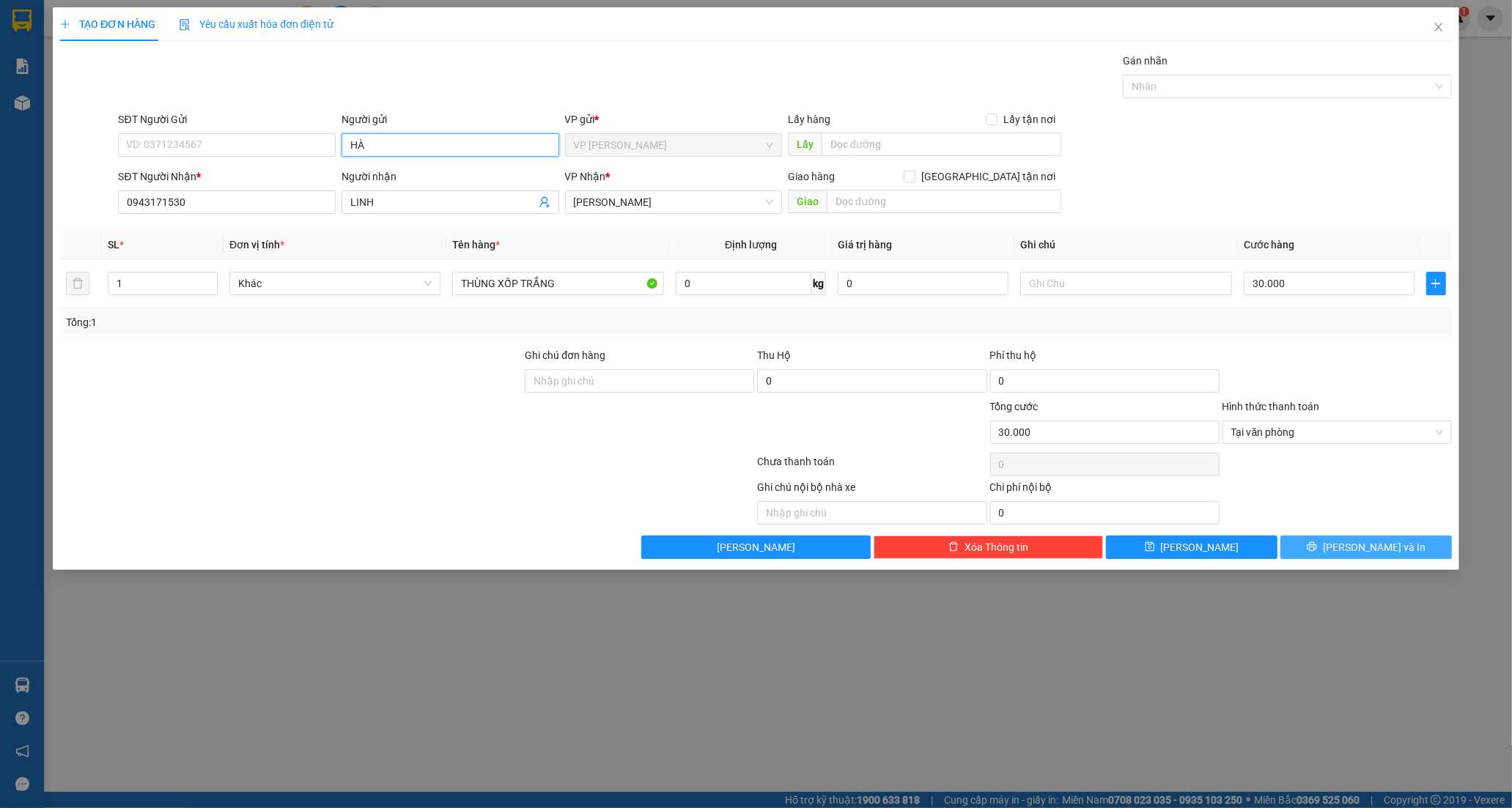
type input "HÀ"
click at [1388, 542] on span "[PERSON_NAME] và In" at bounding box center [1374, 547] width 102 height 16
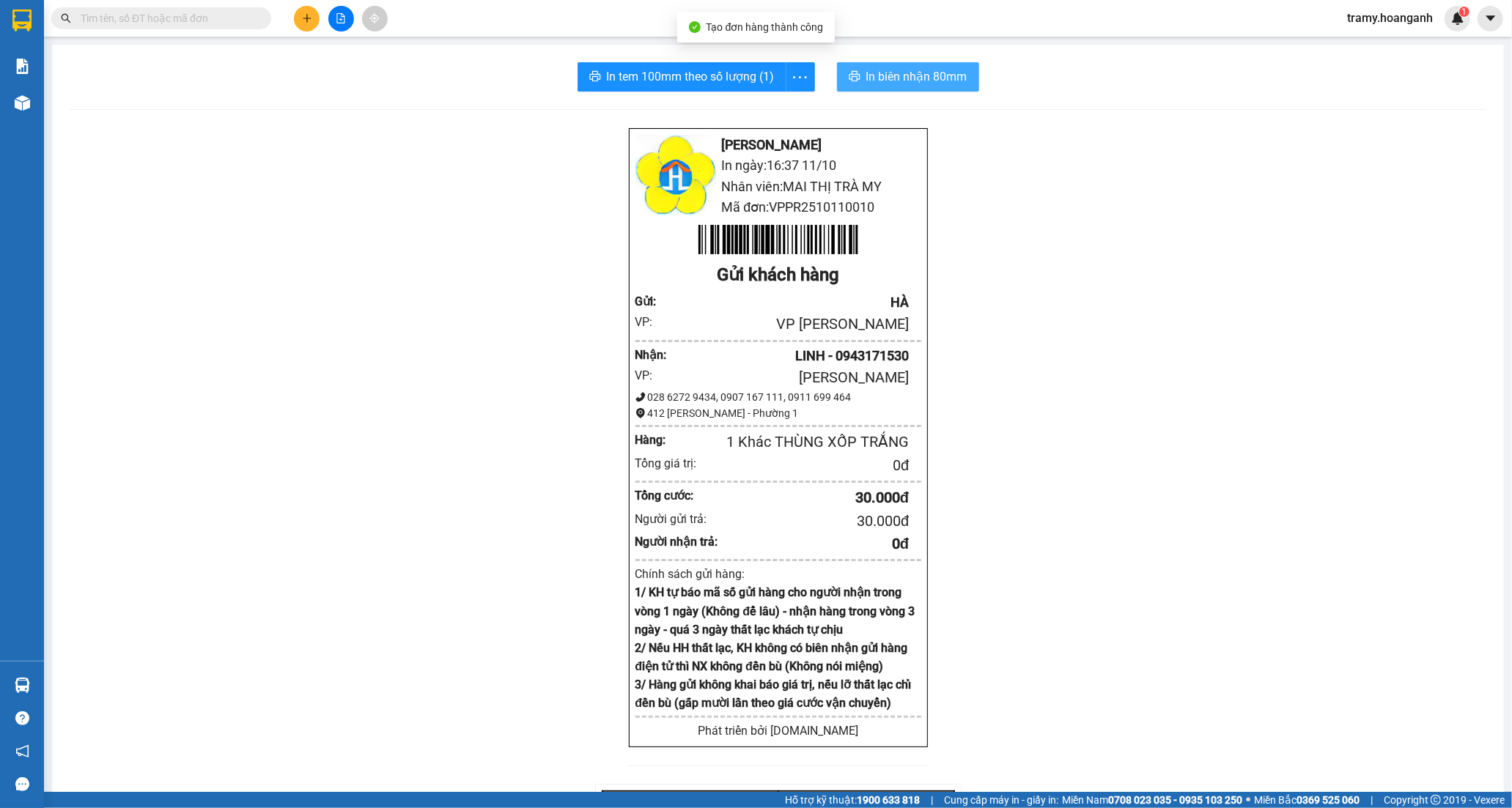
click at [948, 76] on span "In biên nhận 80mm" at bounding box center [917, 76] width 102 height 18
click at [723, 76] on span "In tem 100mm theo số lượng (1)" at bounding box center [691, 76] width 168 height 18
